Goal: Navigation & Orientation: Find specific page/section

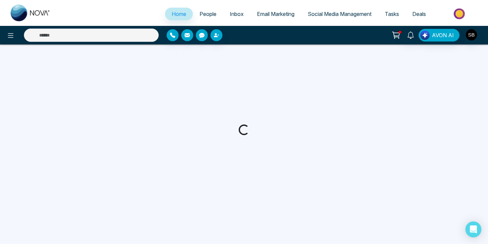
select select "*"
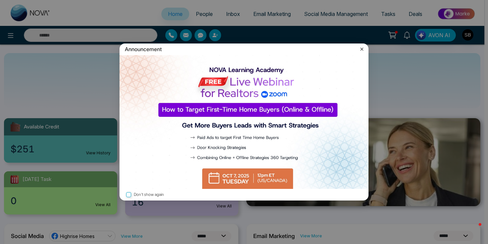
click at [357, 51] on div "Announcement" at bounding box center [243, 49] width 249 height 12
click at [361, 49] on icon at bounding box center [361, 48] width 3 height 3
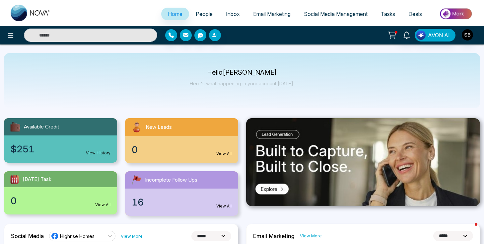
click at [394, 38] on icon at bounding box center [392, 35] width 9 height 9
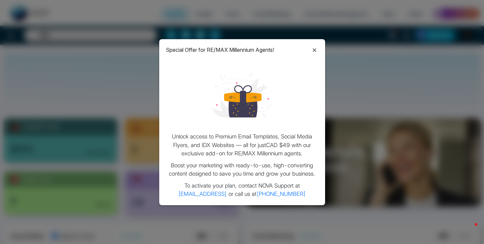
click at [317, 48] on icon at bounding box center [315, 50] width 8 height 8
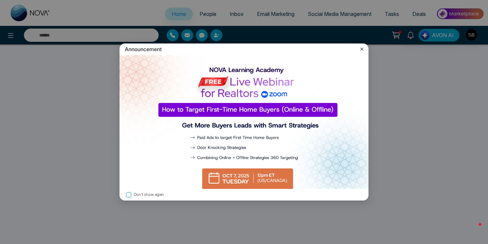
select select "*"
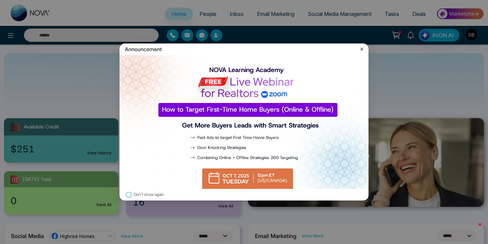
click at [362, 50] on icon at bounding box center [361, 48] width 3 height 3
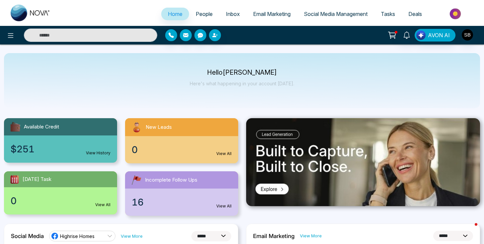
click at [278, 13] on span "Email Marketing" at bounding box center [271, 14] width 37 height 7
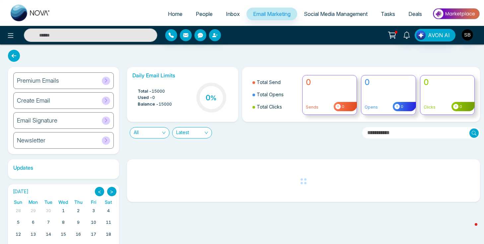
click at [82, 80] on div "Premium Emails" at bounding box center [63, 80] width 101 height 17
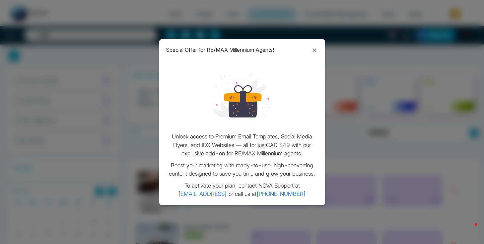
scroll to position [13, 0]
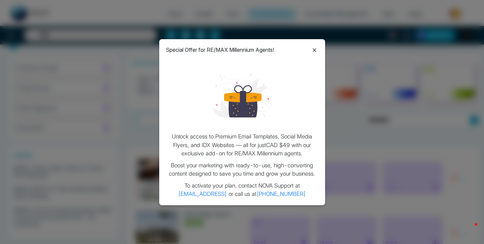
click at [314, 49] on icon at bounding box center [315, 50] width 8 height 8
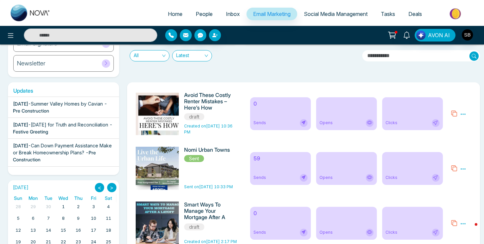
scroll to position [0, 0]
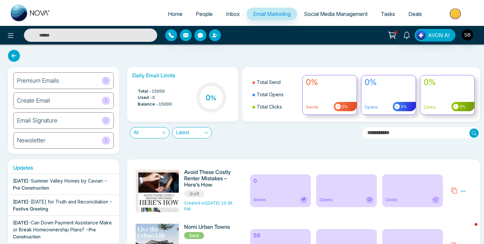
click at [83, 80] on div "Premium Emails" at bounding box center [63, 80] width 101 height 17
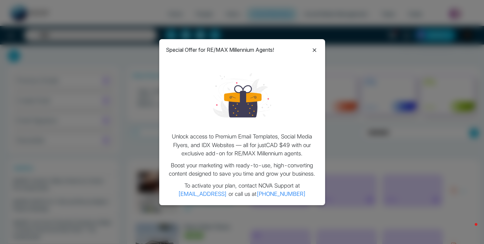
click at [318, 50] on icon at bounding box center [315, 50] width 8 height 8
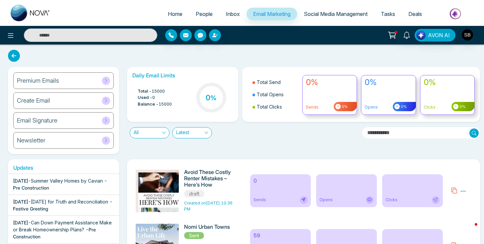
click at [317, 13] on span "Social Media Management" at bounding box center [336, 14] width 64 height 7
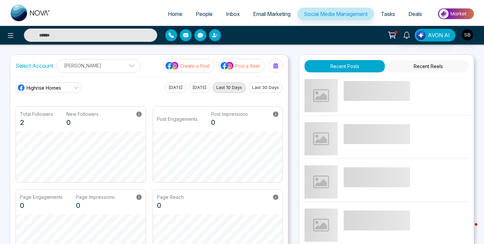
click at [198, 65] on p "Create a Post" at bounding box center [195, 65] width 30 height 7
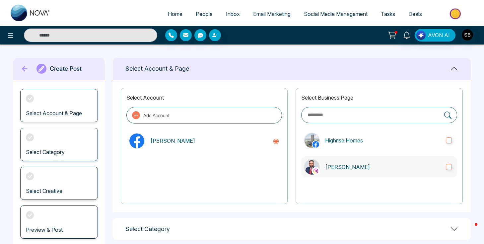
click at [361, 164] on p "[PERSON_NAME]" at bounding box center [382, 167] width 115 height 8
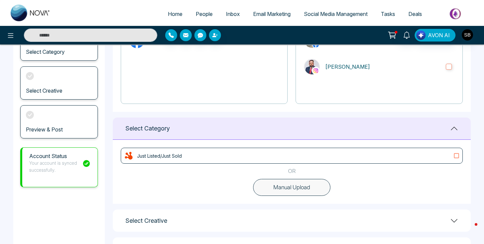
scroll to position [111, 0]
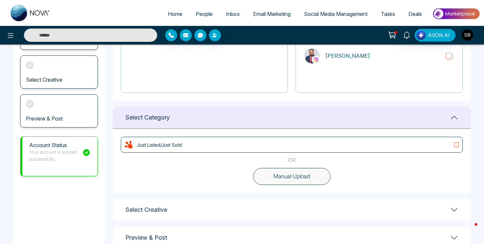
click at [307, 147] on div "Just Listed/Just Sold" at bounding box center [292, 145] width 336 height 10
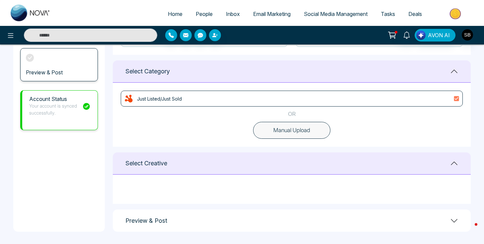
click at [326, 161] on div "Select Creative" at bounding box center [292, 163] width 358 height 22
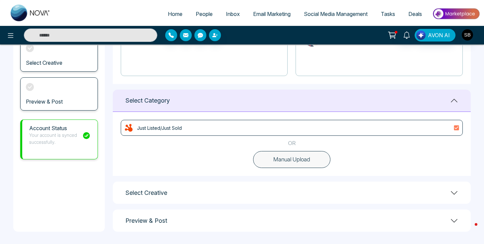
click at [366, 179] on div "**********" at bounding box center [292, 81] width 358 height 302
click at [338, 135] on div "Just Listed/Just Sold" at bounding box center [292, 128] width 342 height 16
click at [339, 131] on div "Just Listed/Just Sold" at bounding box center [292, 128] width 336 height 10
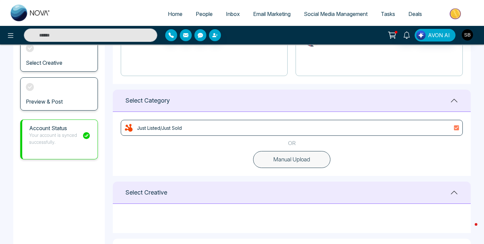
click at [340, 129] on div "Just Listed/Just Sold" at bounding box center [292, 128] width 336 height 10
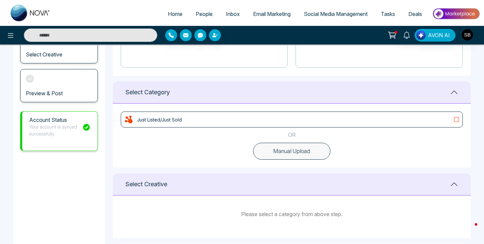
click at [340, 129] on div "Just Listed/Just Sold OR Manual Upload" at bounding box center [292, 136] width 358 height 64
click at [341, 124] on div "Just Listed/Just Sold" at bounding box center [292, 119] width 336 height 10
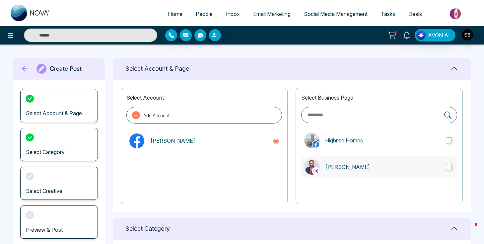
scroll to position [120, 0]
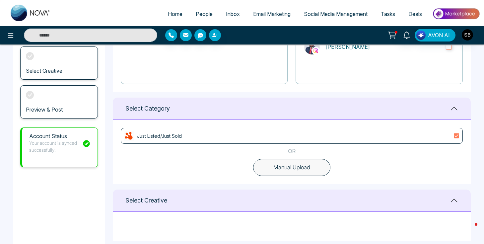
click at [419, 15] on span "Deals" at bounding box center [416, 14] width 14 height 7
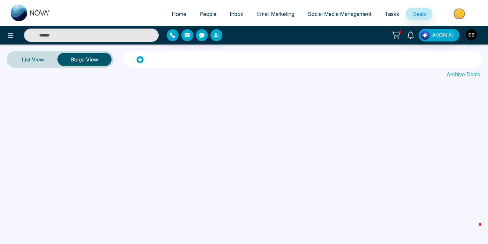
click at [210, 14] on span "People" at bounding box center [207, 14] width 17 height 7
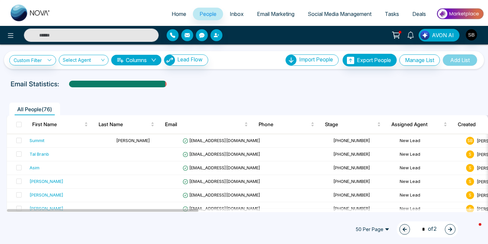
click at [170, 8] on link "Home" at bounding box center [179, 14] width 28 height 13
select select "*"
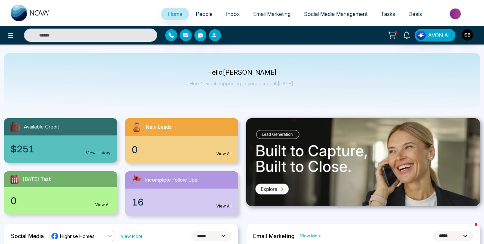
scroll to position [60, 0]
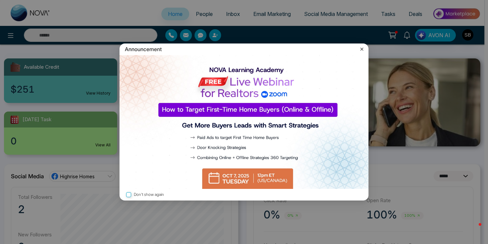
click at [360, 51] on icon at bounding box center [361, 49] width 7 height 7
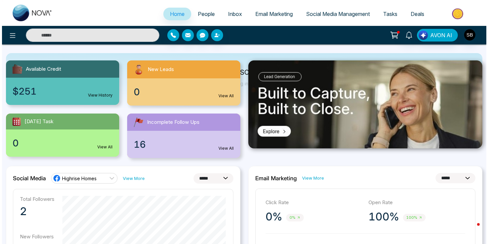
scroll to position [0, 0]
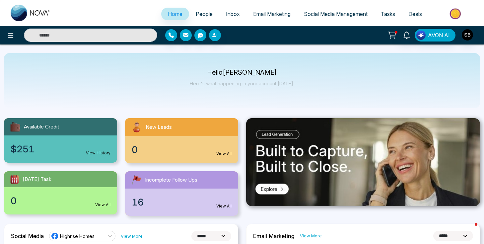
click at [66, 143] on div "$251 View History" at bounding box center [60, 148] width 113 height 27
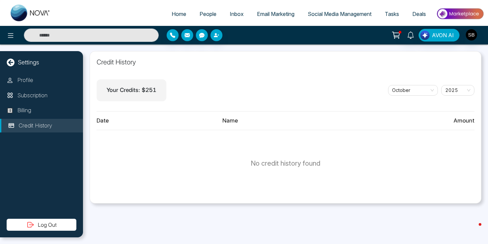
click at [130, 92] on p "Your Credits: $ 251" at bounding box center [132, 90] width 50 height 9
click at [39, 92] on p "Subscription" at bounding box center [32, 95] width 30 height 9
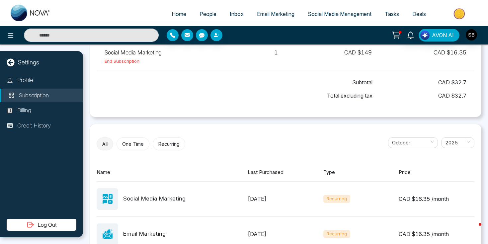
scroll to position [52, 0]
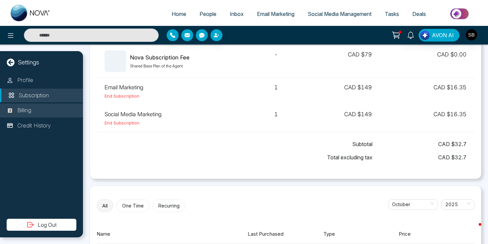
click at [56, 108] on li "Billing" at bounding box center [41, 111] width 83 height 14
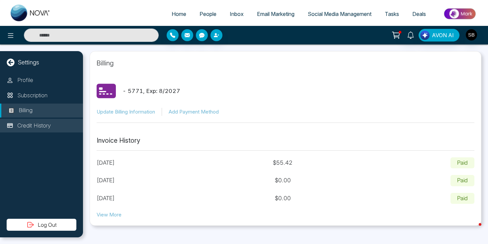
click at [53, 123] on li "Credit History" at bounding box center [41, 126] width 83 height 14
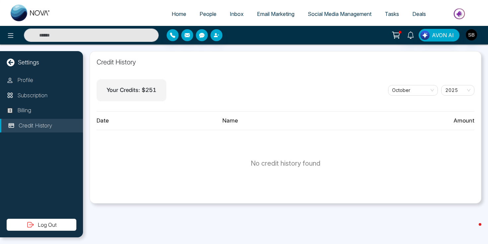
click at [49, 62] on div "Settings" at bounding box center [41, 62] width 83 height 9
click at [394, 15] on span "Tasks" at bounding box center [392, 14] width 14 height 7
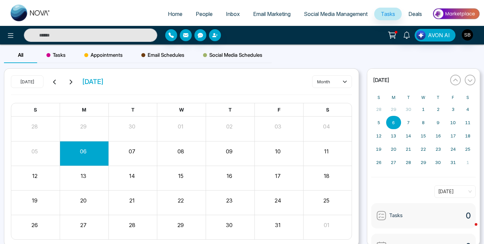
click at [279, 16] on span "Email Marketing" at bounding box center [271, 14] width 37 height 7
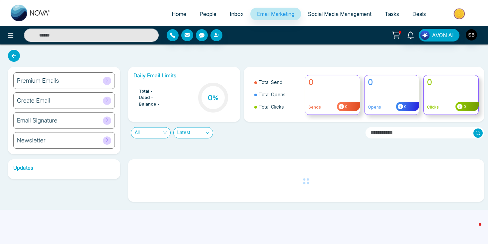
click at [230, 15] on span "Inbox" at bounding box center [237, 14] width 14 height 7
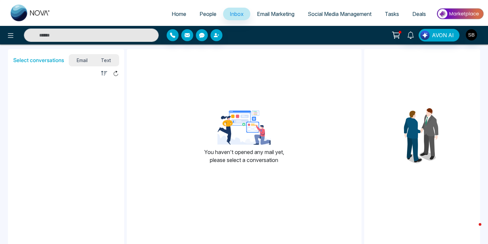
click at [199, 14] on span "People" at bounding box center [207, 14] width 17 height 7
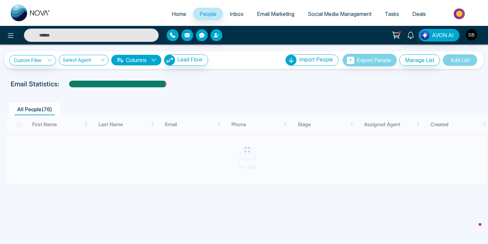
click at [172, 15] on span "Home" at bounding box center [179, 14] width 15 height 7
select select "*"
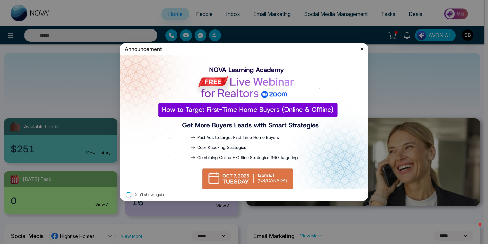
click at [364, 45] on div "Announcement" at bounding box center [243, 49] width 249 height 12
click at [362, 51] on icon at bounding box center [361, 49] width 7 height 7
